Goal: Find specific page/section: Find specific page/section

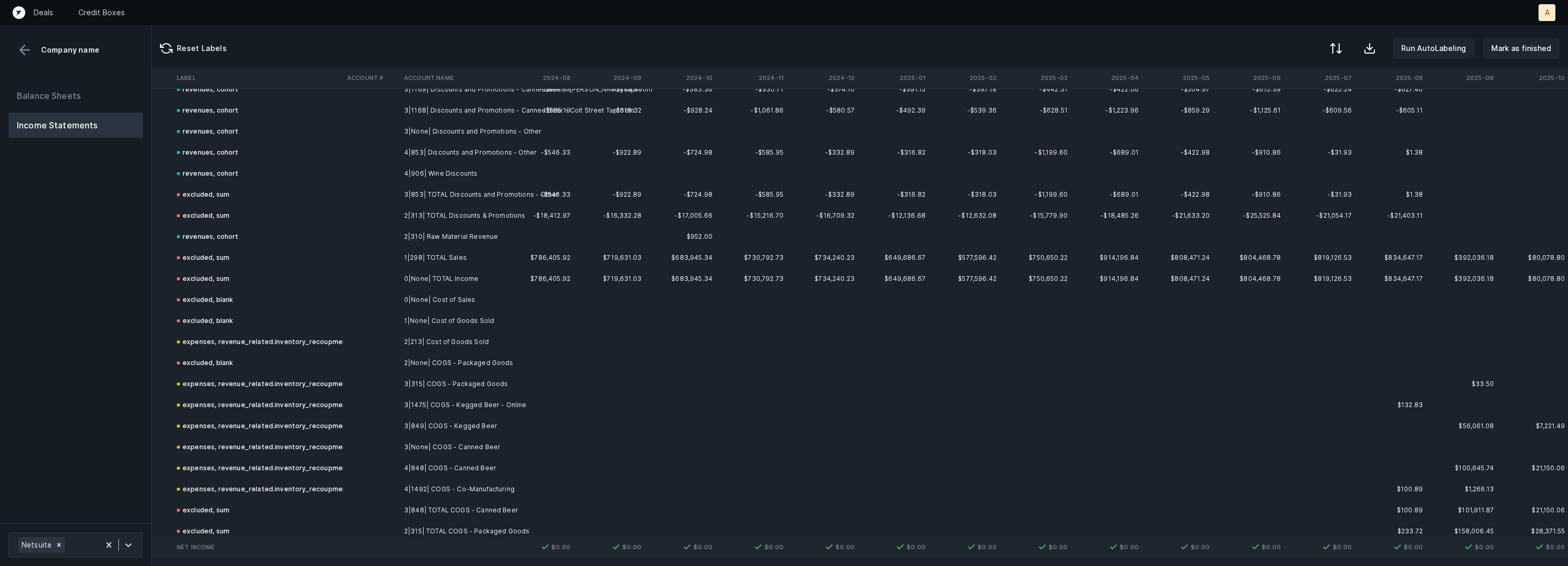
scroll to position [1512, 2373]
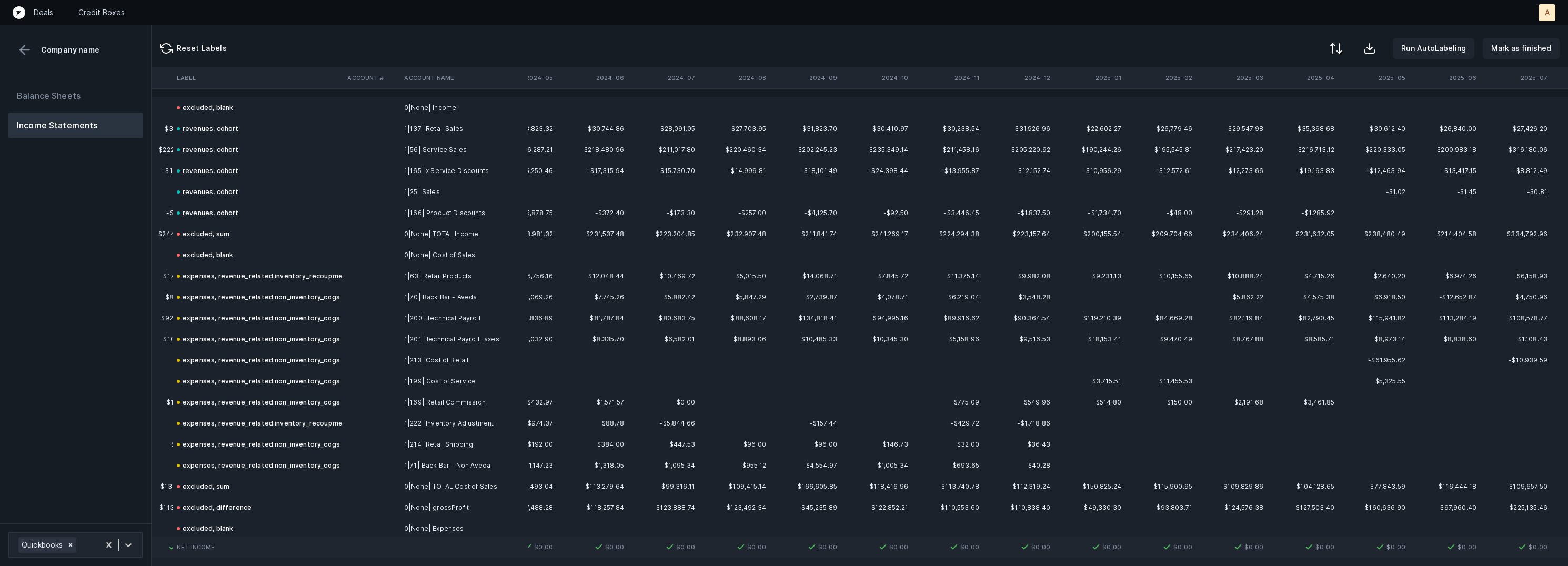
scroll to position [0, 2373]
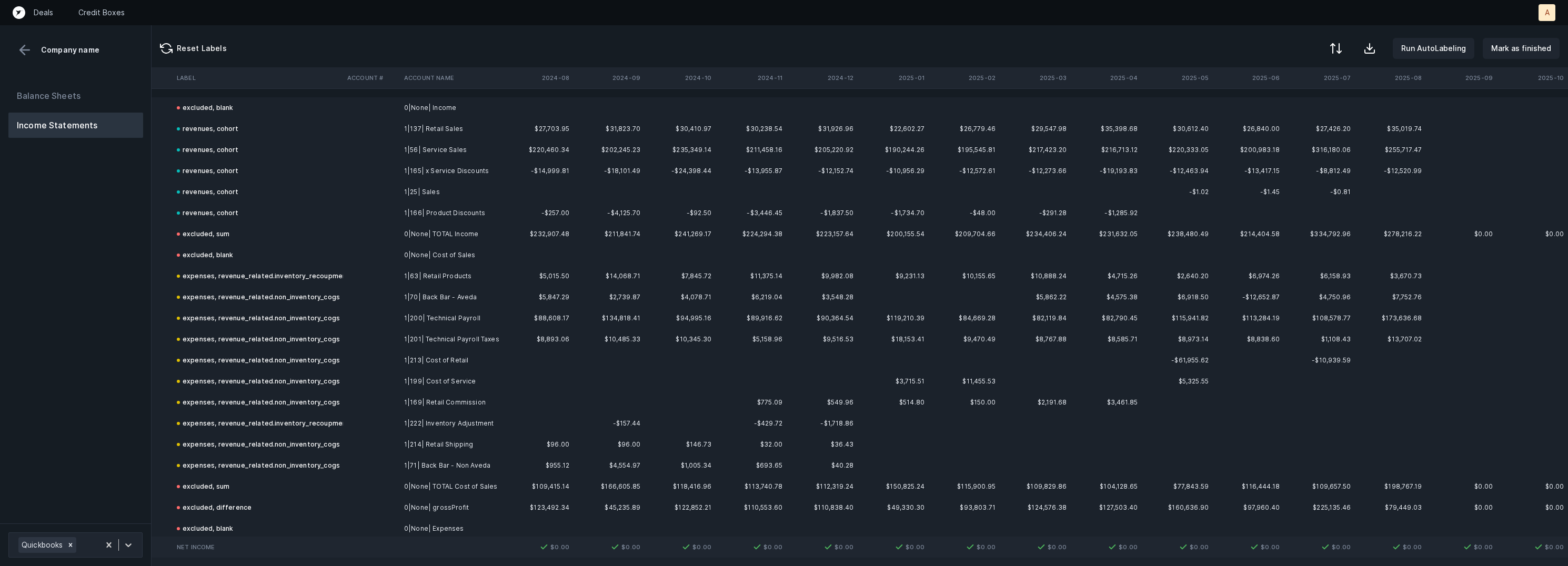
click at [100, 213] on div "Balance Sheets Income Statements" at bounding box center [75, 299] width 152 height 448
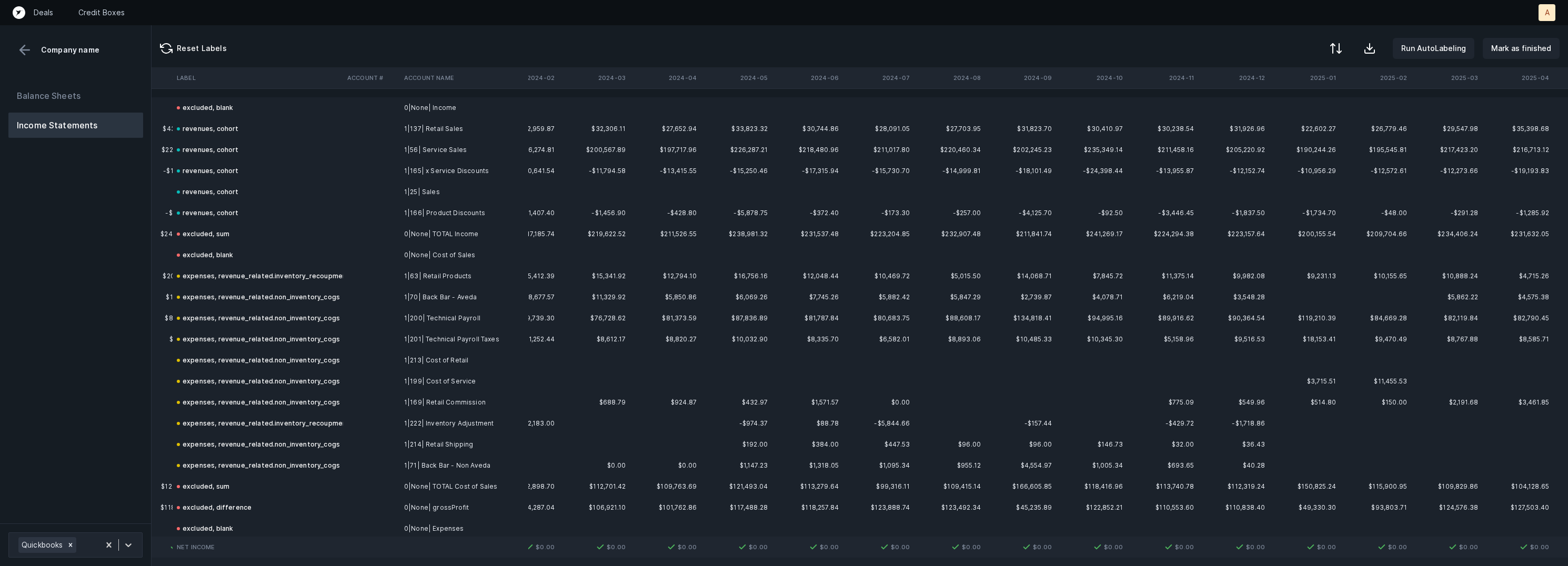
scroll to position [0, 2373]
